Goal: Information Seeking & Learning: Learn about a topic

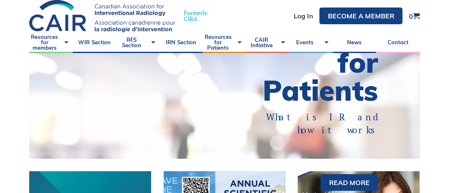
scroll to position [33, 0]
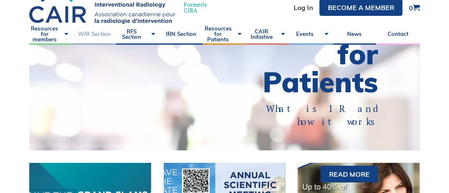
click at [88, 32] on link "WIR Section" at bounding box center [94, 34] width 43 height 21
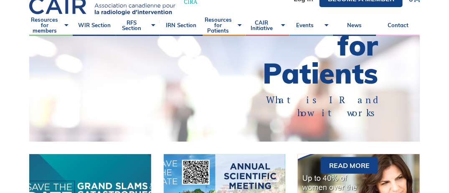
scroll to position [50, 0]
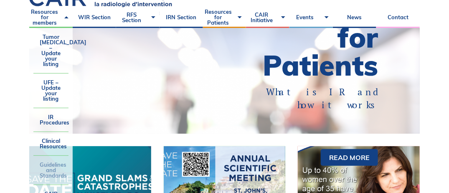
click at [52, 172] on link "Guidelines and Standards" at bounding box center [50, 170] width 35 height 29
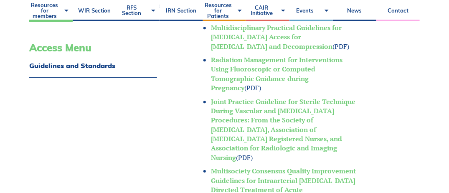
scroll to position [778, 0]
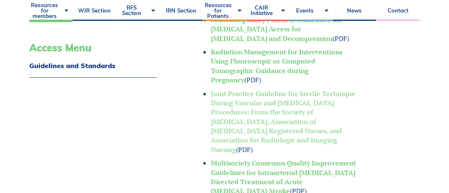
click at [314, 114] on link "Joint Practice Guideline for Sterile Technique During Vascular and [MEDICAL_DAT…" at bounding box center [283, 121] width 144 height 65
